Goal: Information Seeking & Learning: Learn about a topic

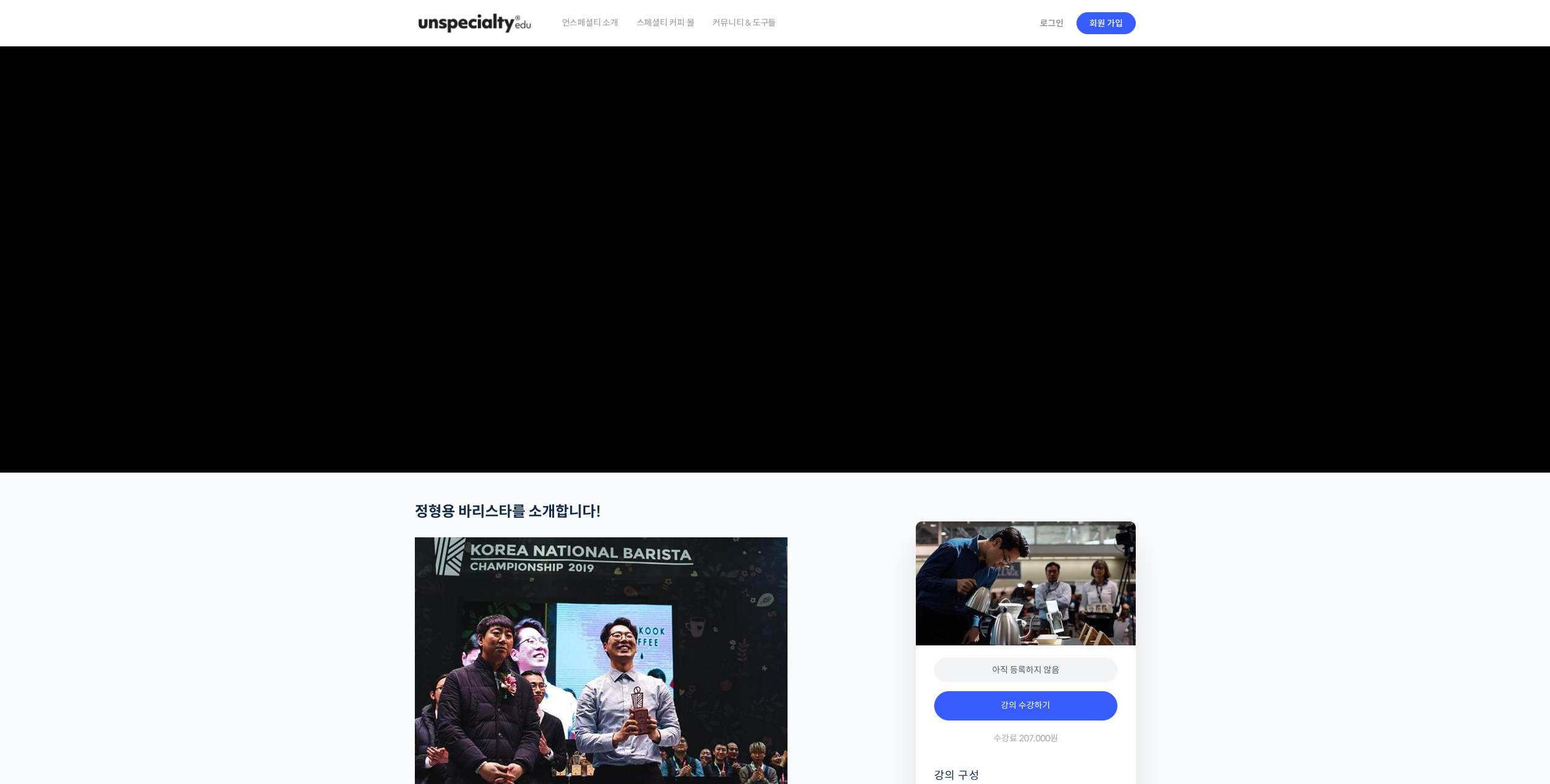
drag, startPoint x: 352, startPoint y: 271, endPoint x: 346, endPoint y: 268, distance: 6.7
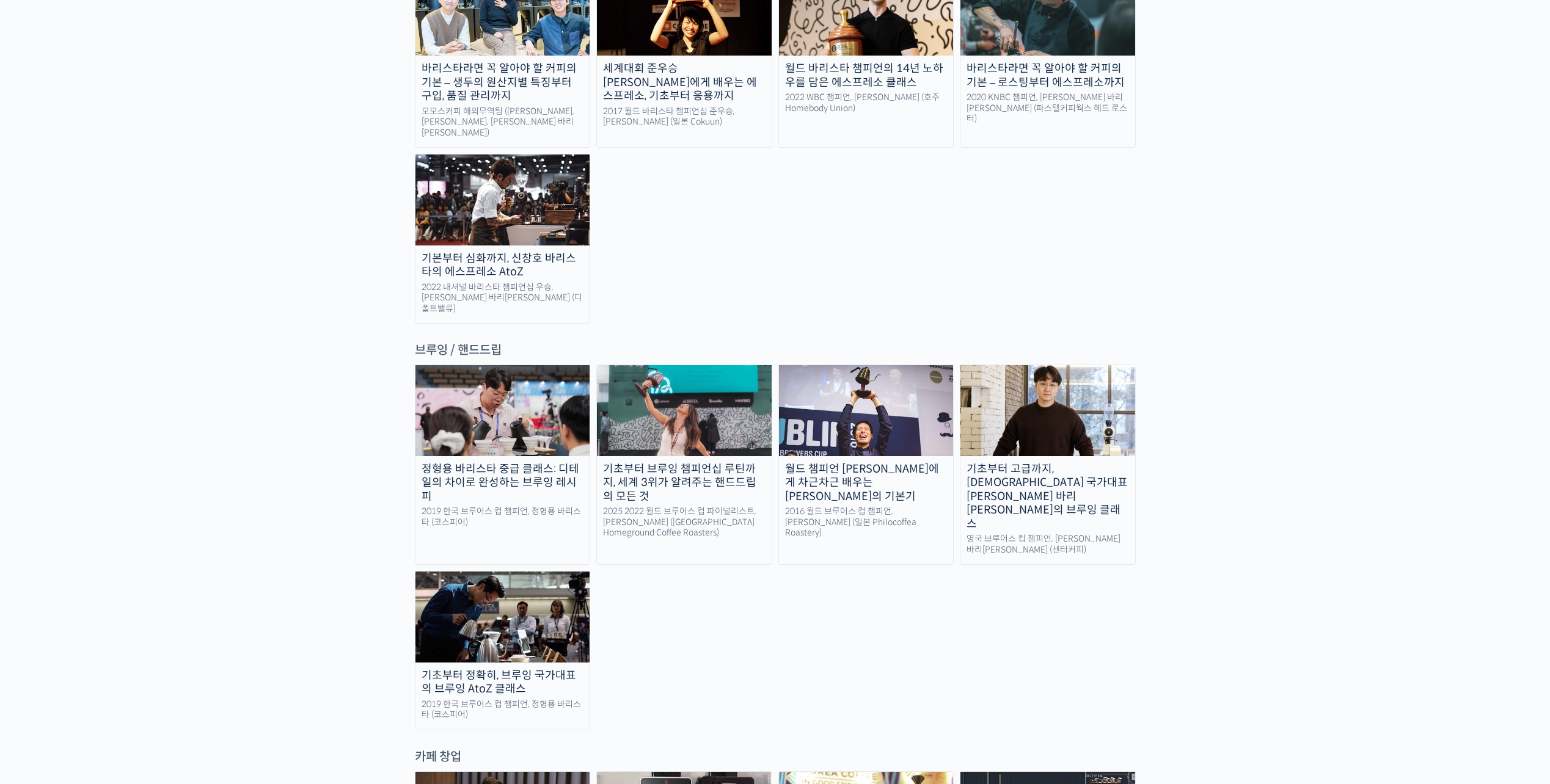
scroll to position [1771, 0]
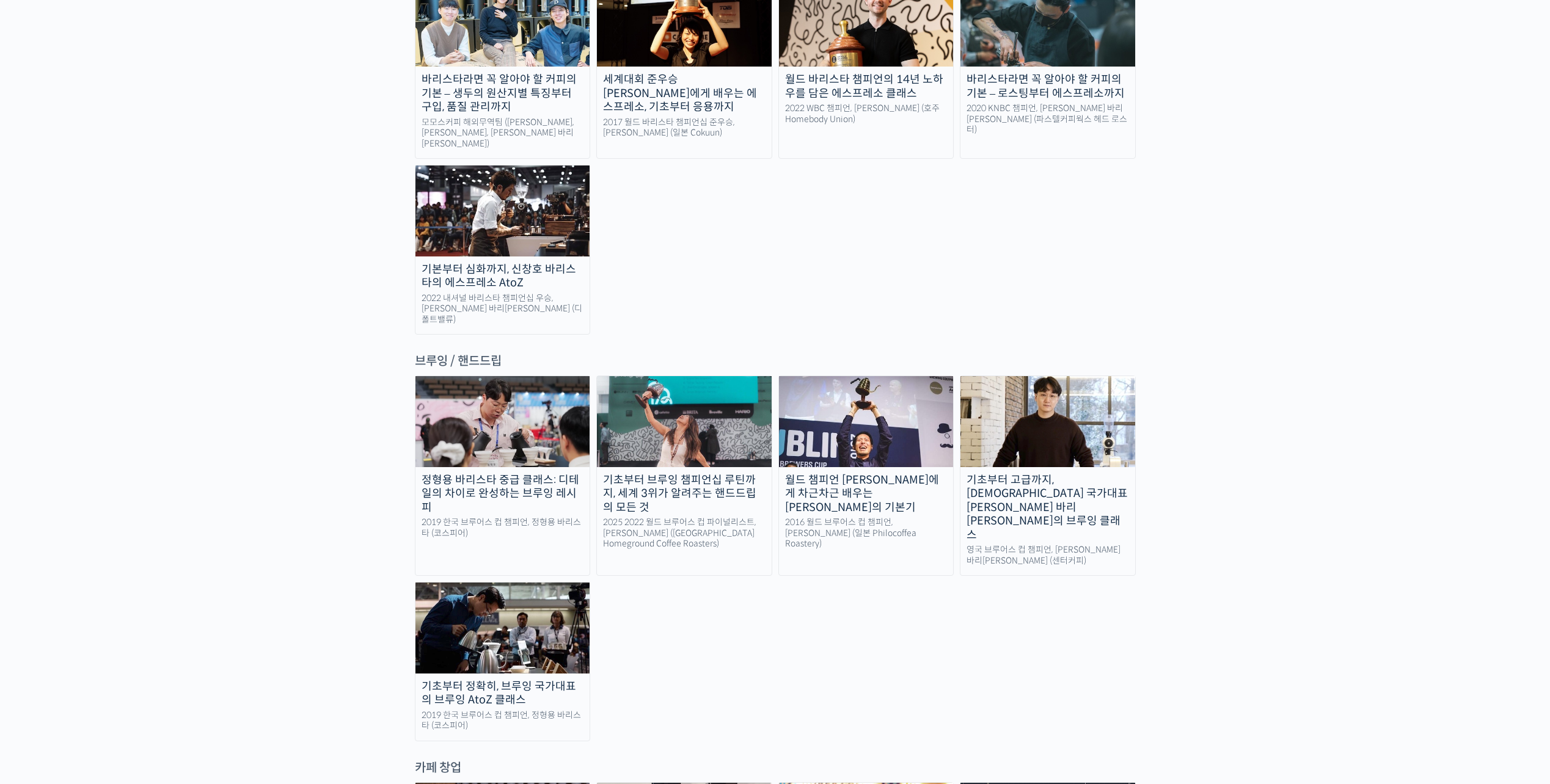
click at [1071, 376] on img at bounding box center [1048, 421] width 174 height 90
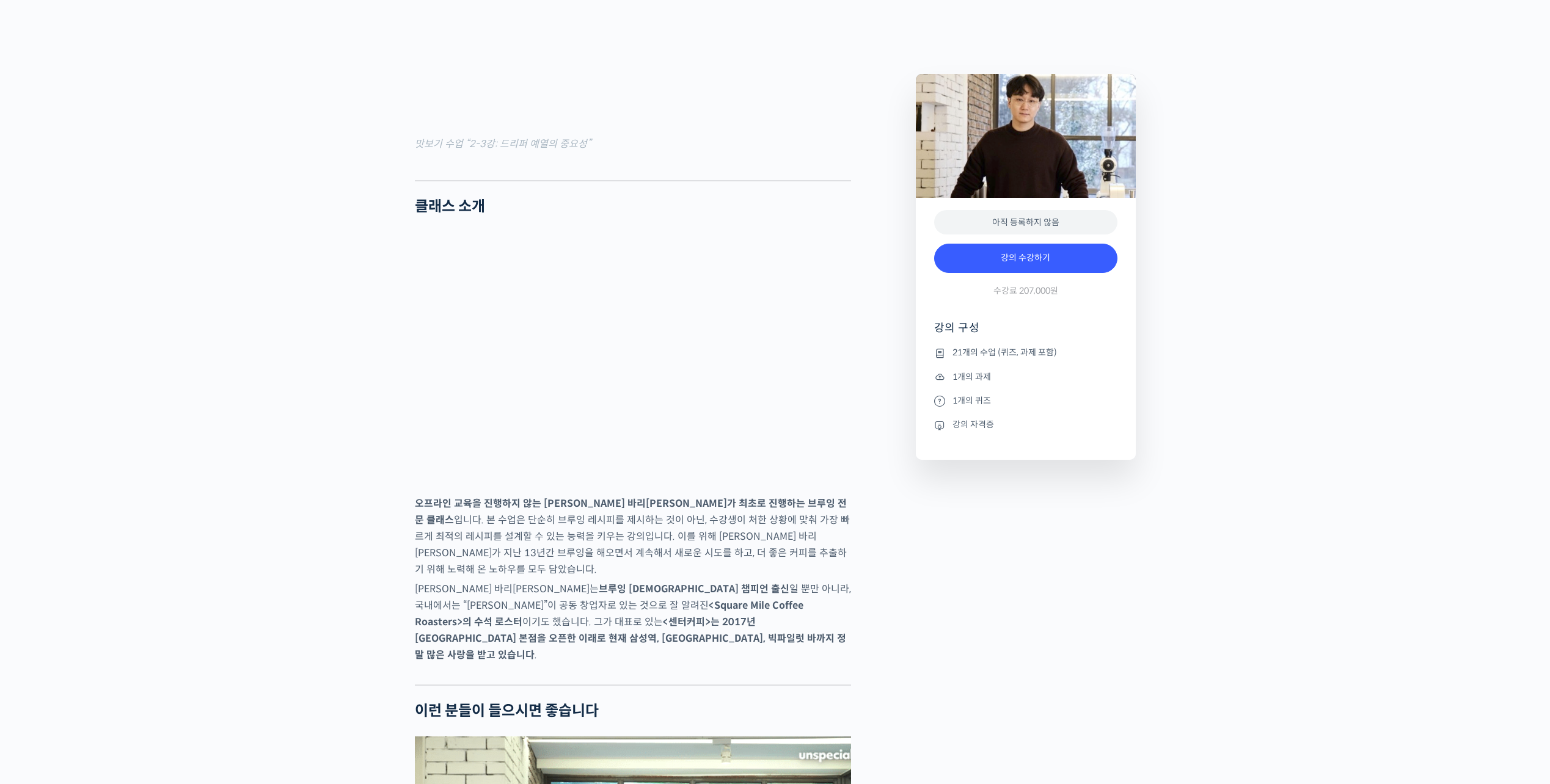
scroll to position [1466, 0]
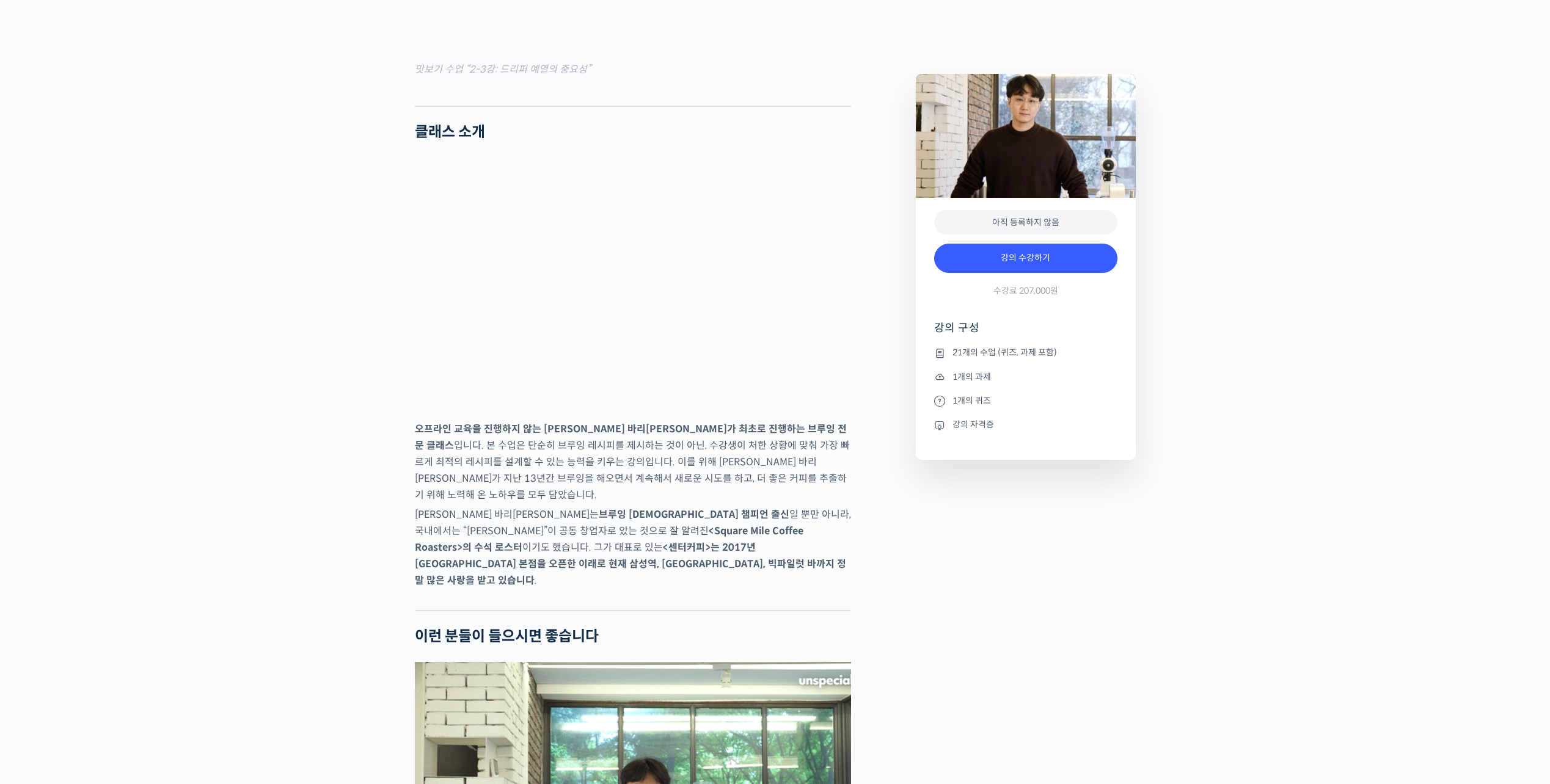
drag, startPoint x: 347, startPoint y: 390, endPoint x: 335, endPoint y: 387, distance: 12.4
